Goal: Contribute content

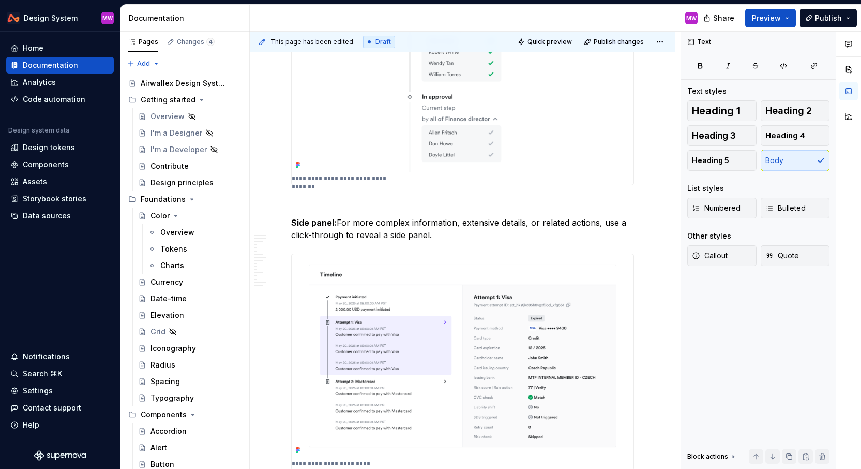
scroll to position [4020, 0]
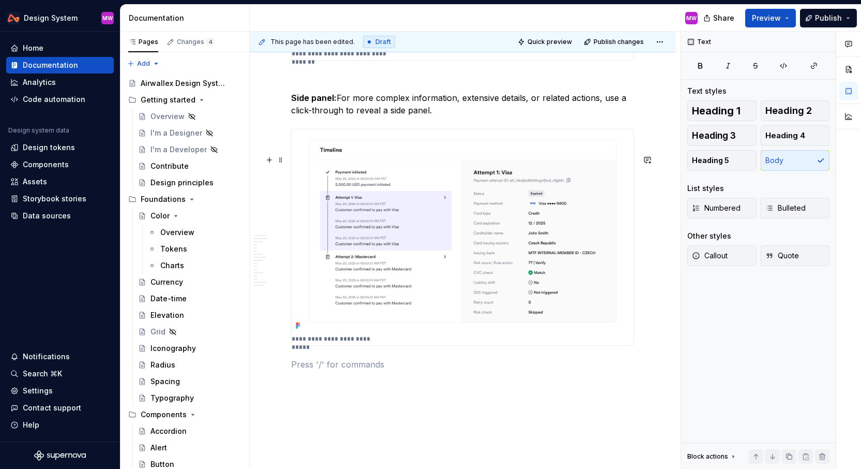
click at [424, 224] on img at bounding box center [463, 230] width 342 height 203
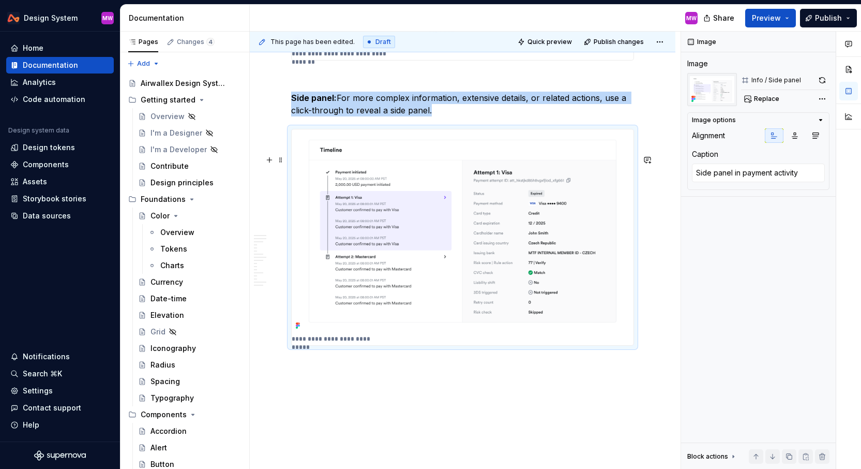
click at [514, 261] on img at bounding box center [463, 230] width 342 height 203
click at [819, 78] on button "button" at bounding box center [822, 80] width 14 height 14
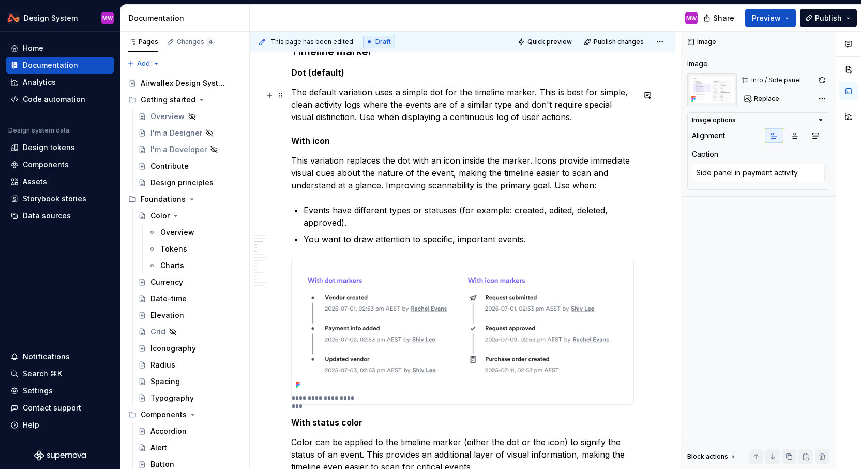
scroll to position [837, 0]
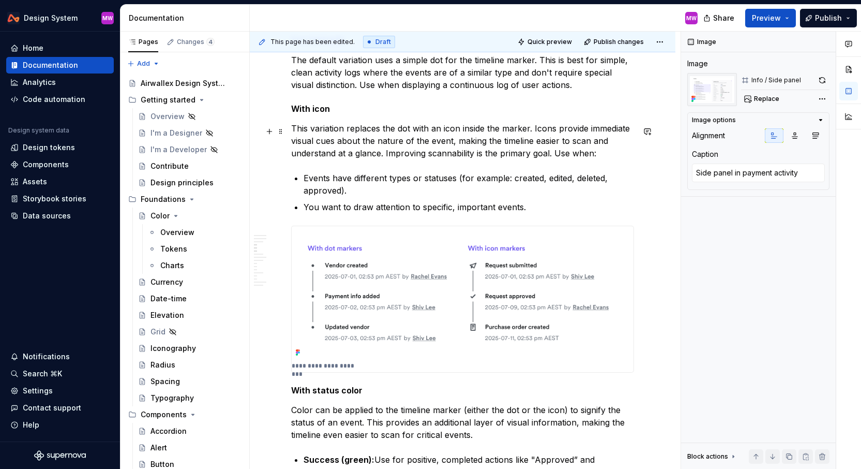
type textarea "*"
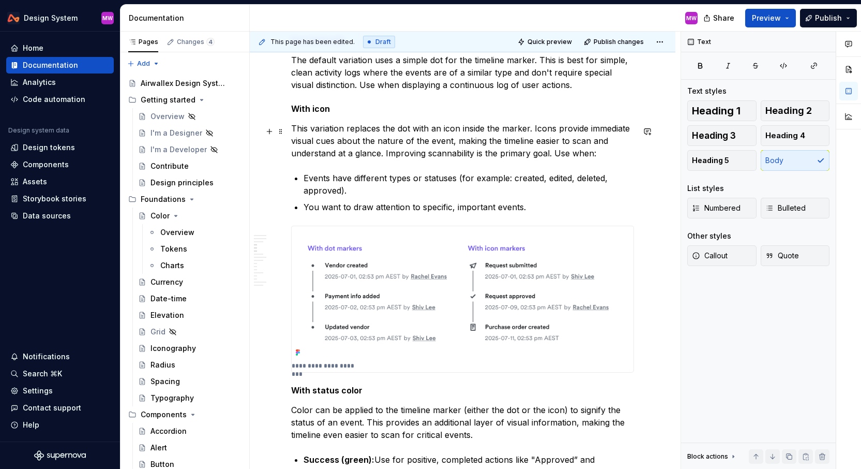
click at [456, 156] on p "This variation replaces the dot with an icon inside the marker. Icons provide i…" at bounding box center [462, 140] width 343 height 37
click at [446, 154] on p "This variation replaces the dot with an icon inside the marker. Icons provide i…" at bounding box center [462, 140] width 343 height 37
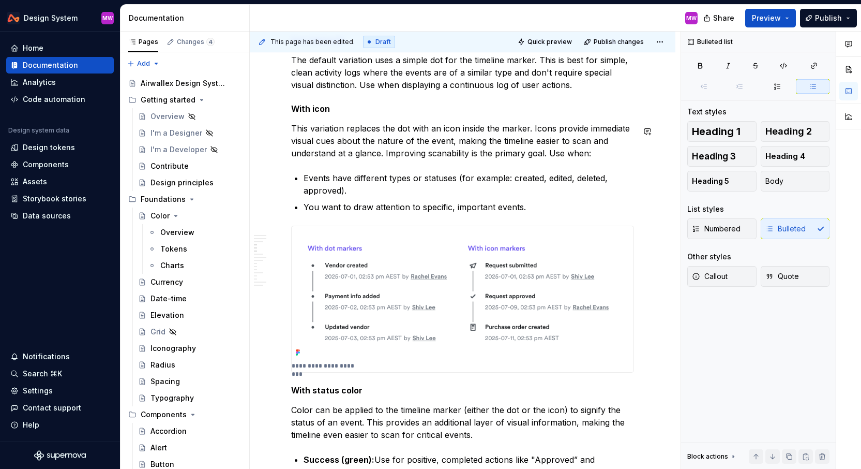
click at [467, 178] on p "Events have different types or statuses (for example: created, edited, deleted,…" at bounding box center [469, 184] width 330 height 25
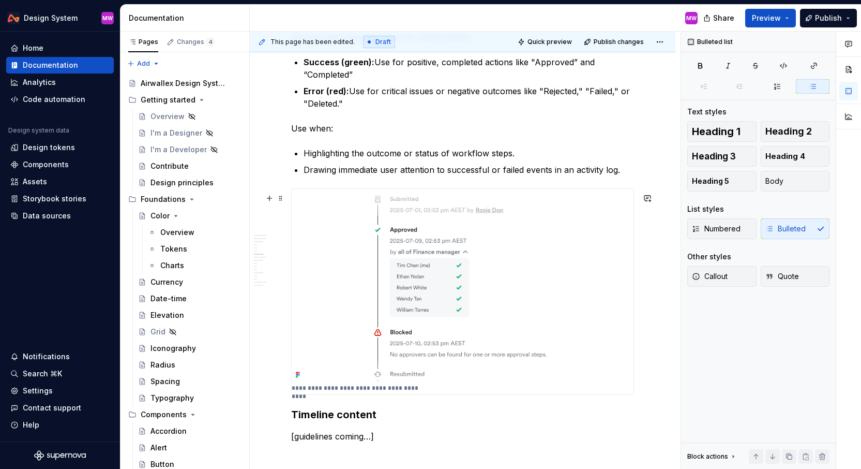
scroll to position [1314, 0]
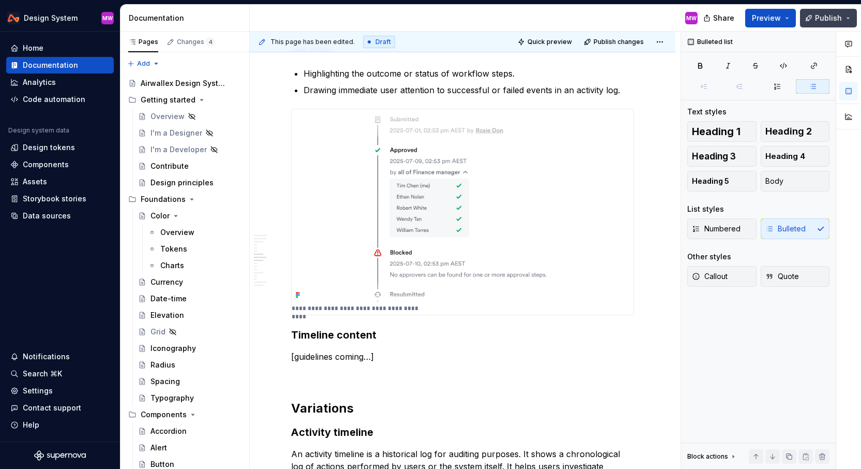
click at [839, 8] on div "Share Preview Publish" at bounding box center [783, 18] width 155 height 26
click at [840, 15] on span "Publish" at bounding box center [828, 18] width 27 height 10
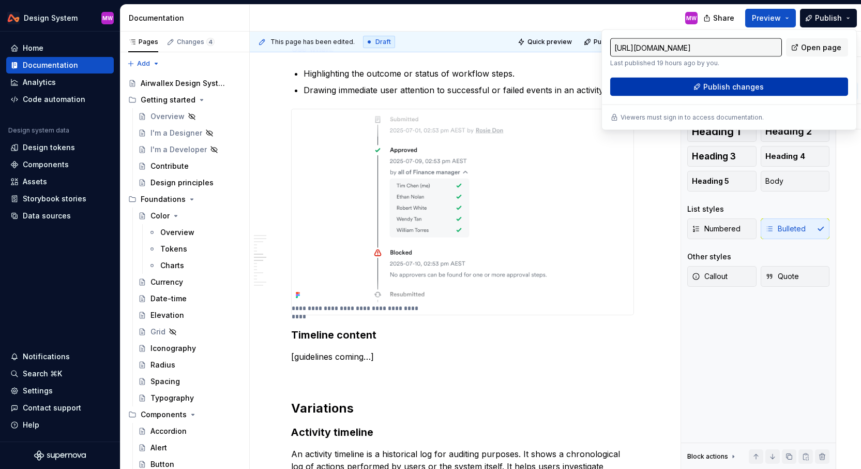
click at [780, 79] on button "Publish changes" at bounding box center [729, 87] width 238 height 19
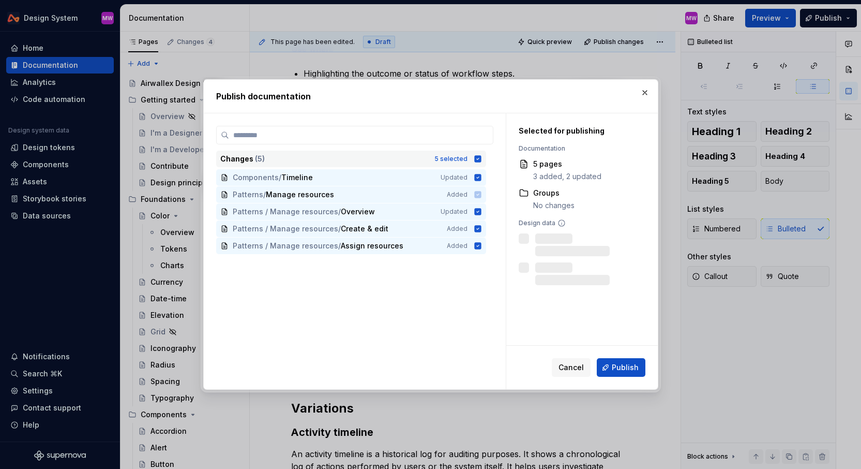
click at [478, 160] on div "Changes ( 5 ) 5 selected" at bounding box center [351, 158] width 270 height 17
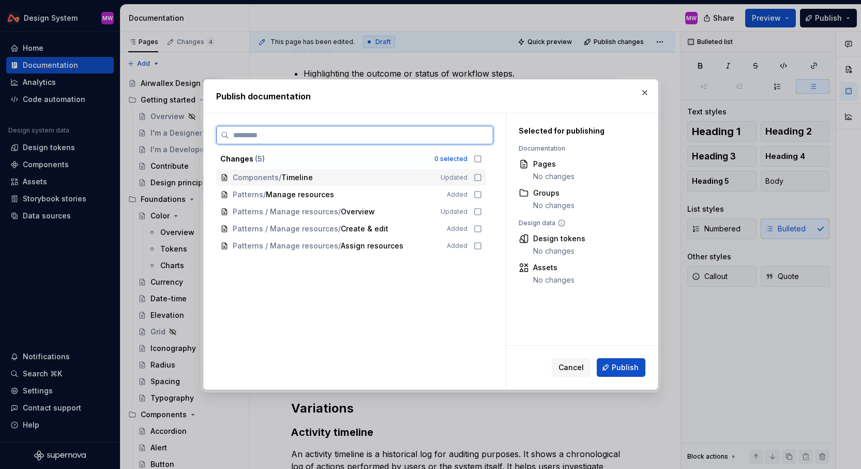
click at [482, 177] on icon at bounding box center [478, 177] width 8 height 8
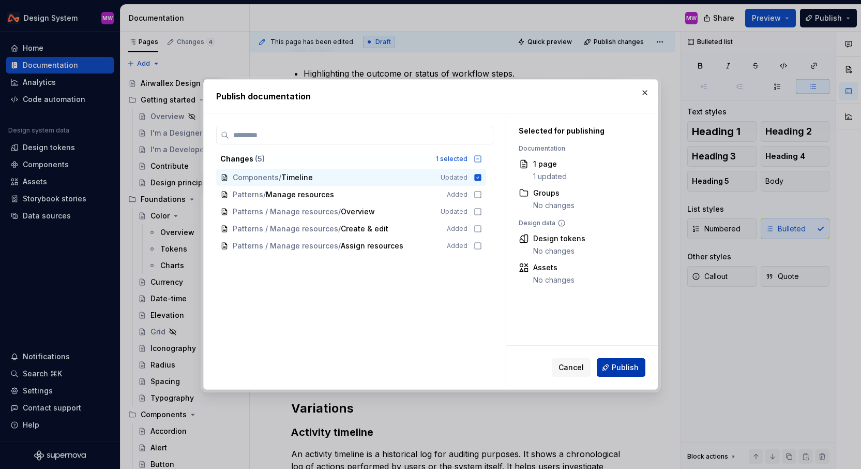
click at [613, 370] on span "Publish" at bounding box center [625, 367] width 27 height 10
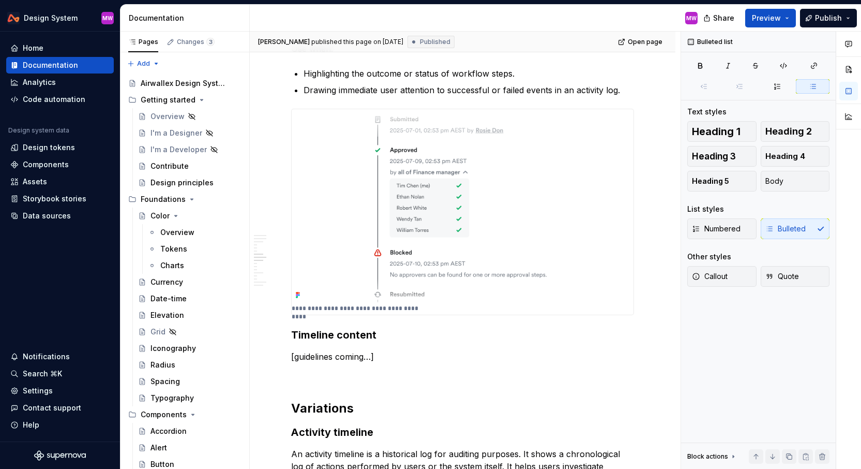
type textarea "*"
